Goal: Task Accomplishment & Management: Manage account settings

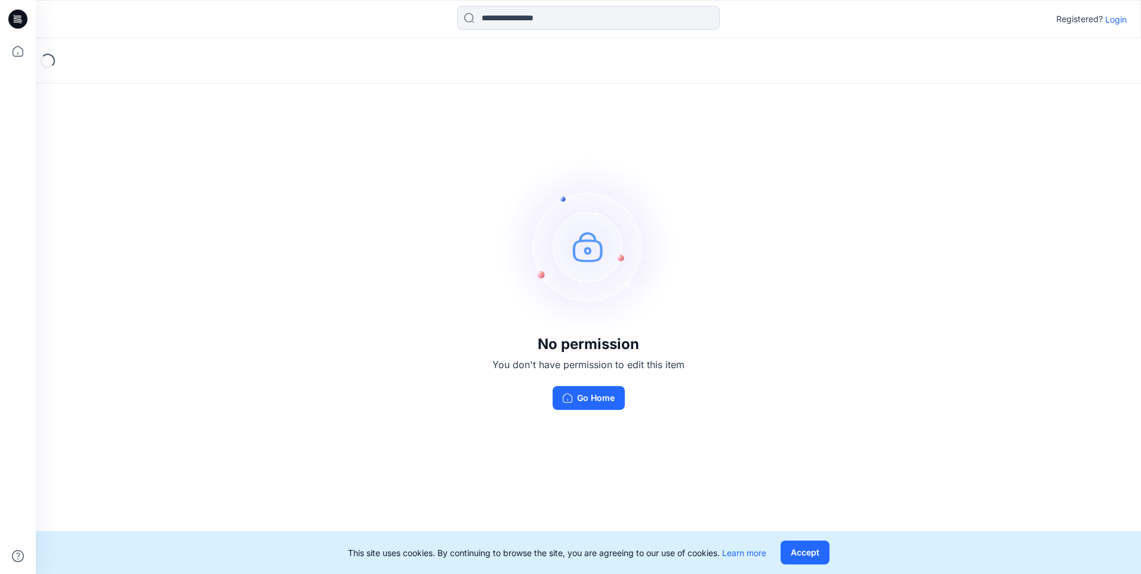
click at [910, 19] on p "Login" at bounding box center [1115, 19] width 21 height 13
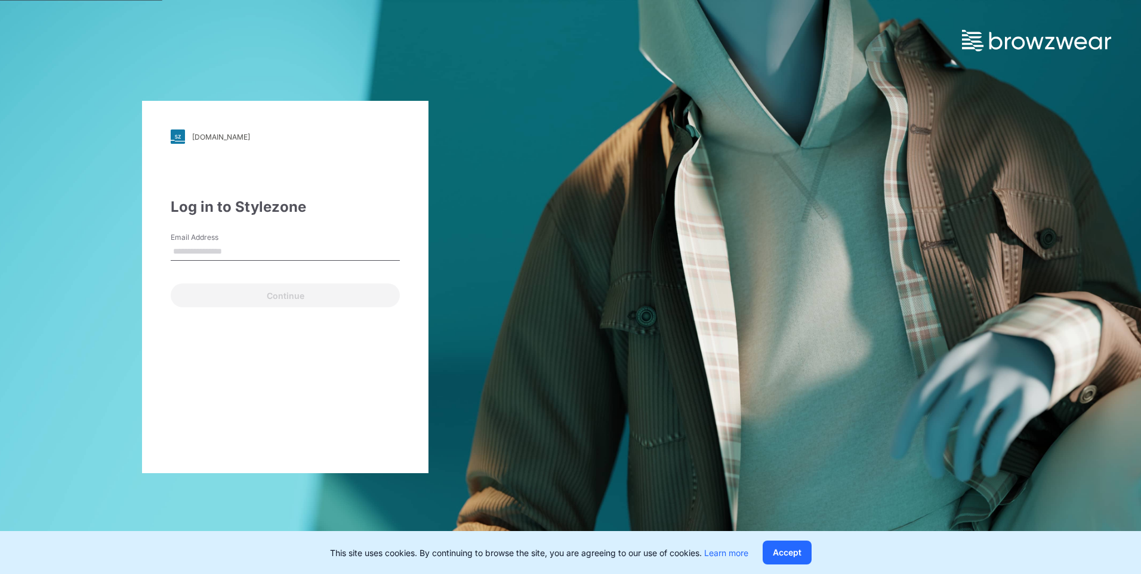
click at [326, 248] on input "Email Address" at bounding box center [285, 252] width 229 height 18
type input "**********"
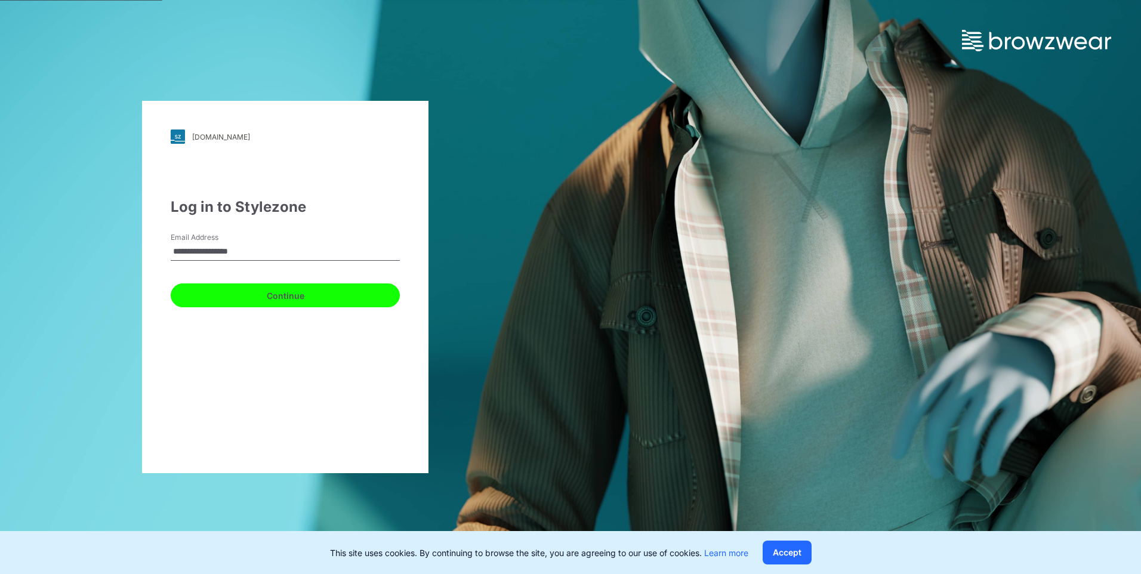
click at [321, 296] on button "Continue" at bounding box center [285, 296] width 229 height 24
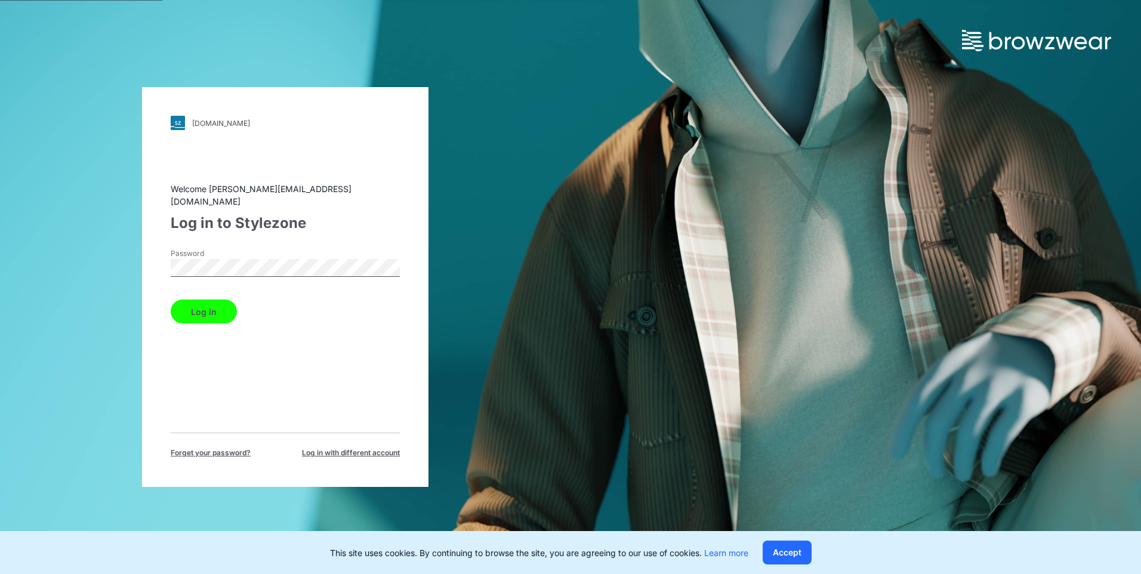
click at [171, 300] on button "Log in" at bounding box center [204, 312] width 66 height 24
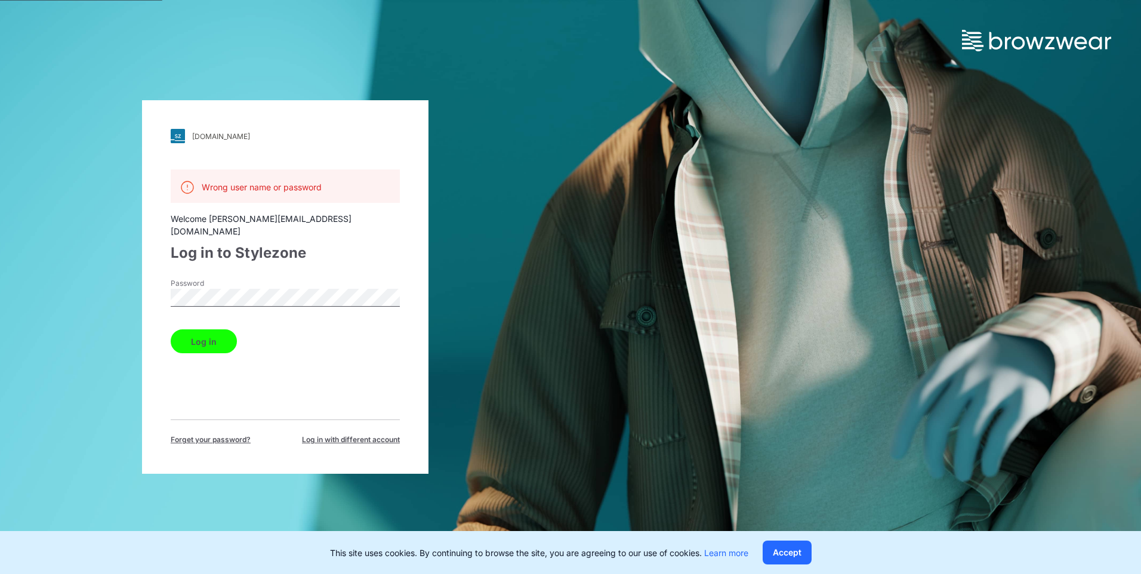
click at [171, 329] on button "Log in" at bounding box center [204, 341] width 66 height 24
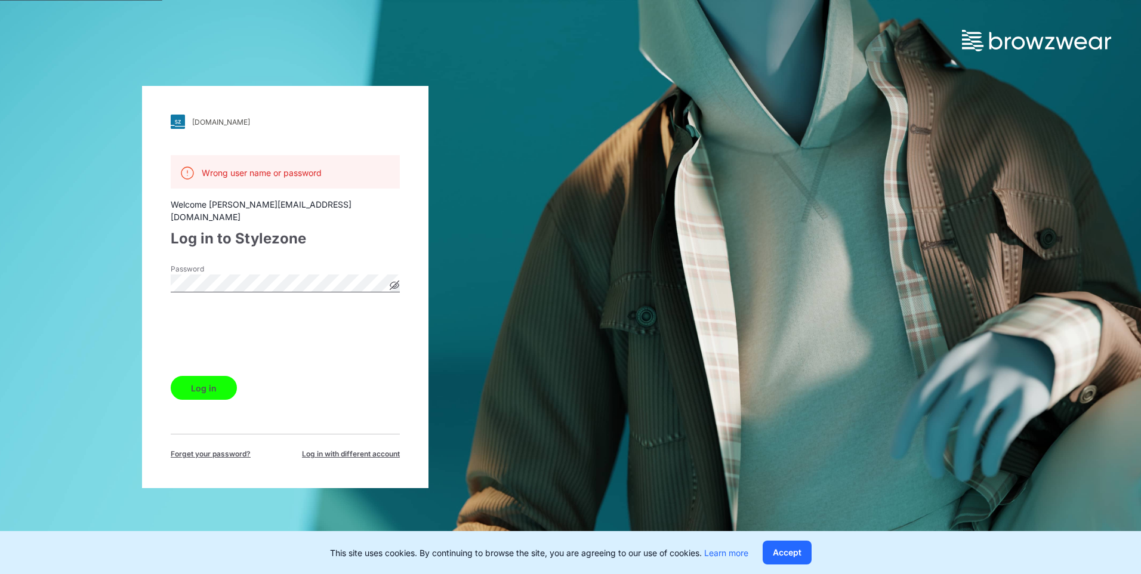
click at [199, 387] on button "Log in" at bounding box center [204, 388] width 66 height 24
click at [393, 282] on icon at bounding box center [394, 285] width 9 height 9
click at [204, 382] on button "Log in" at bounding box center [204, 388] width 66 height 24
click at [171, 376] on button "Log in" at bounding box center [204, 388] width 66 height 24
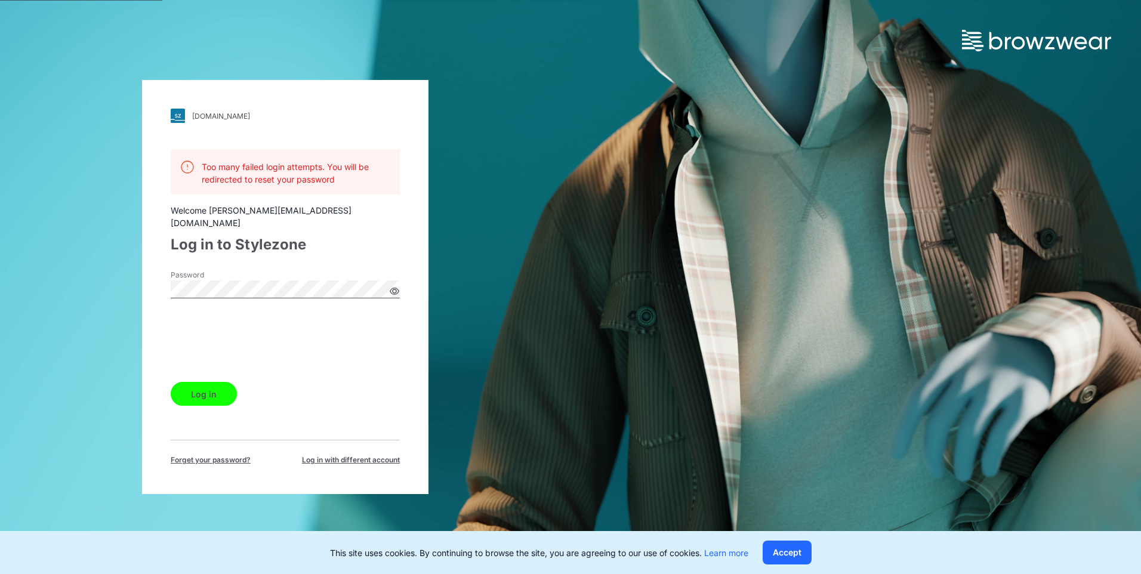
click at [146, 275] on div "walmart.stylezone.com Loading... Too many failed login attempts. You will be re…" at bounding box center [285, 287] width 287 height 414
